Goal: Navigation & Orientation: Find specific page/section

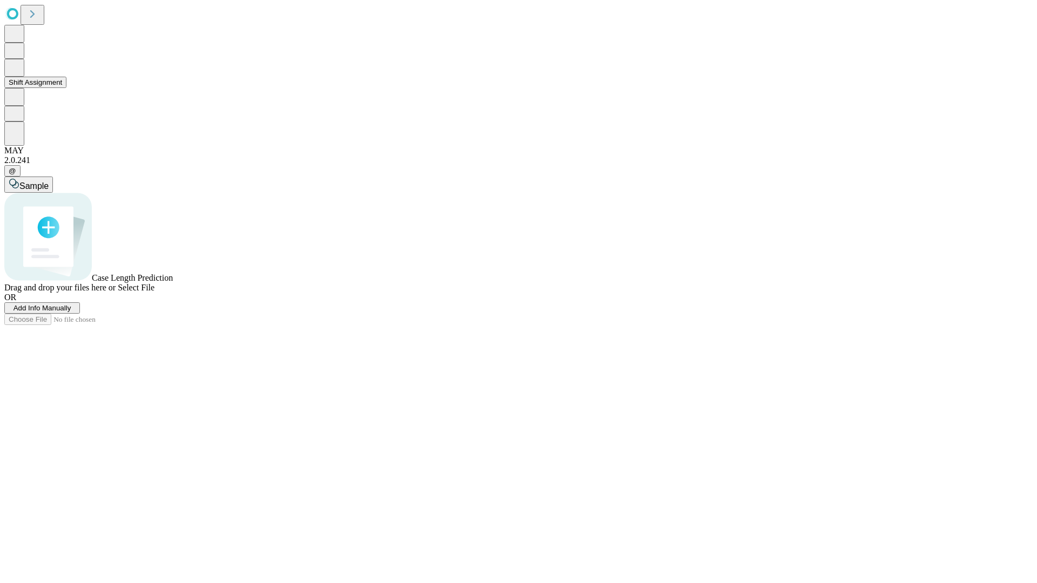
click at [66, 88] on button "Shift Assignment" at bounding box center [35, 82] width 62 height 11
